Goal: Task Accomplishment & Management: Manage account settings

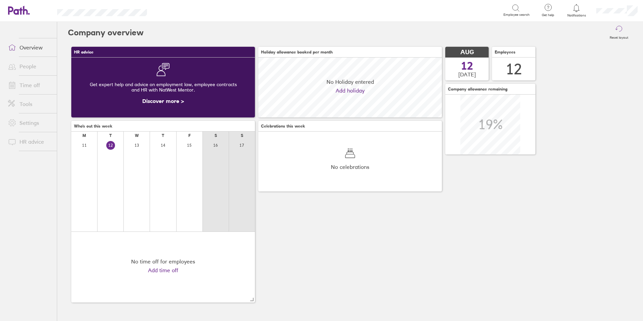
scroll to position [60, 184]
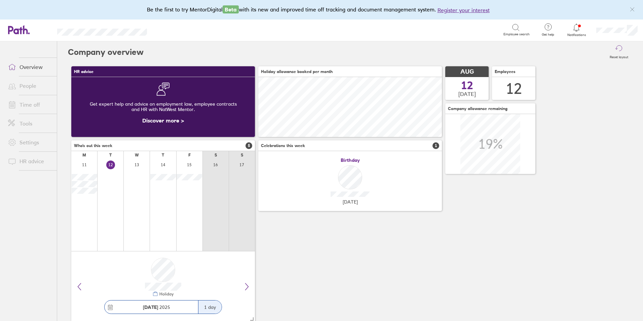
click at [578, 32] on div at bounding box center [577, 27] width 22 height 9
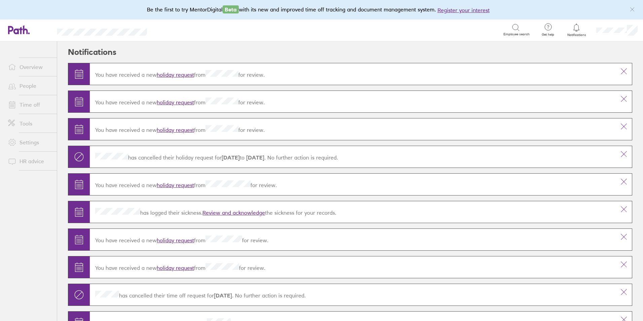
click at [177, 75] on link "holiday request" at bounding box center [175, 74] width 37 height 7
